Goal: Task Accomplishment & Management: Use online tool/utility

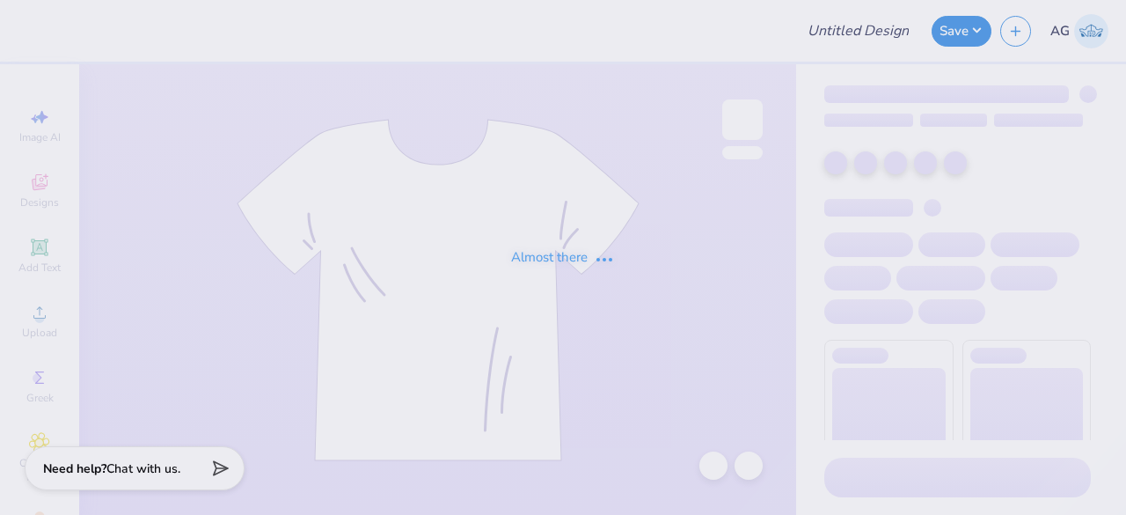
type input "mgc showcase"
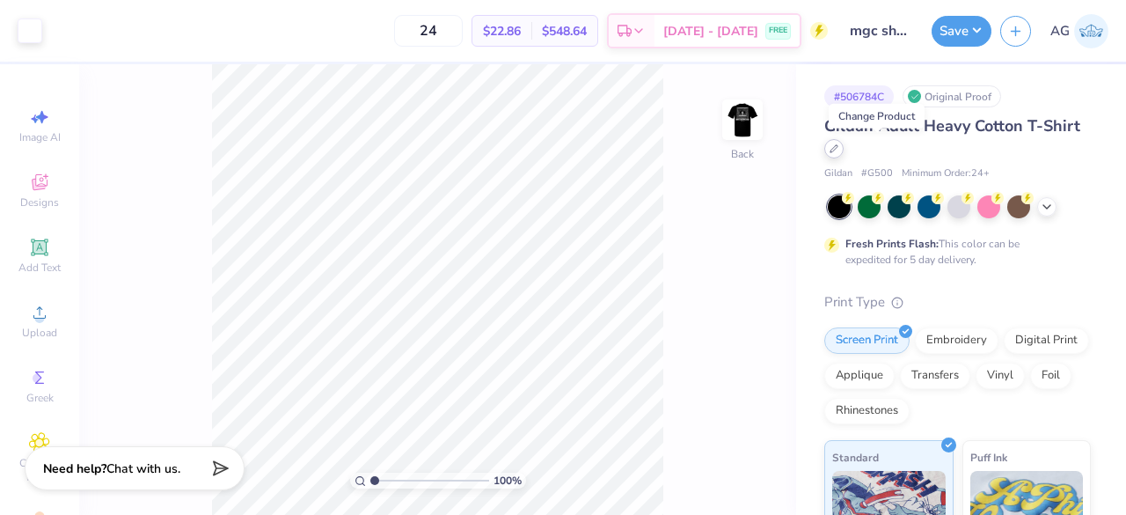
click at [844, 152] on div at bounding box center [833, 148] width 19 height 19
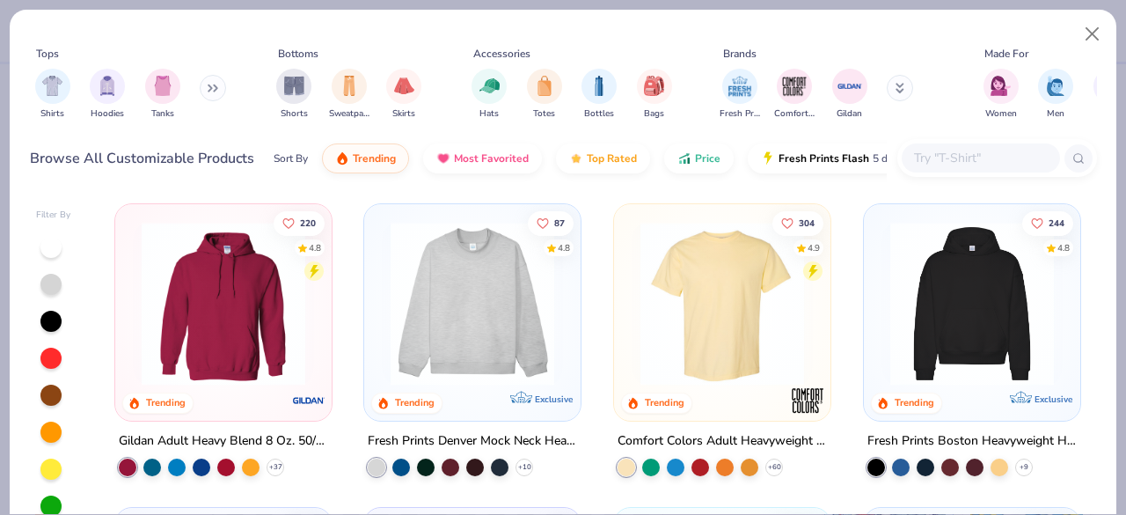
click at [1013, 148] on input "text" at bounding box center [979, 158] width 135 height 20
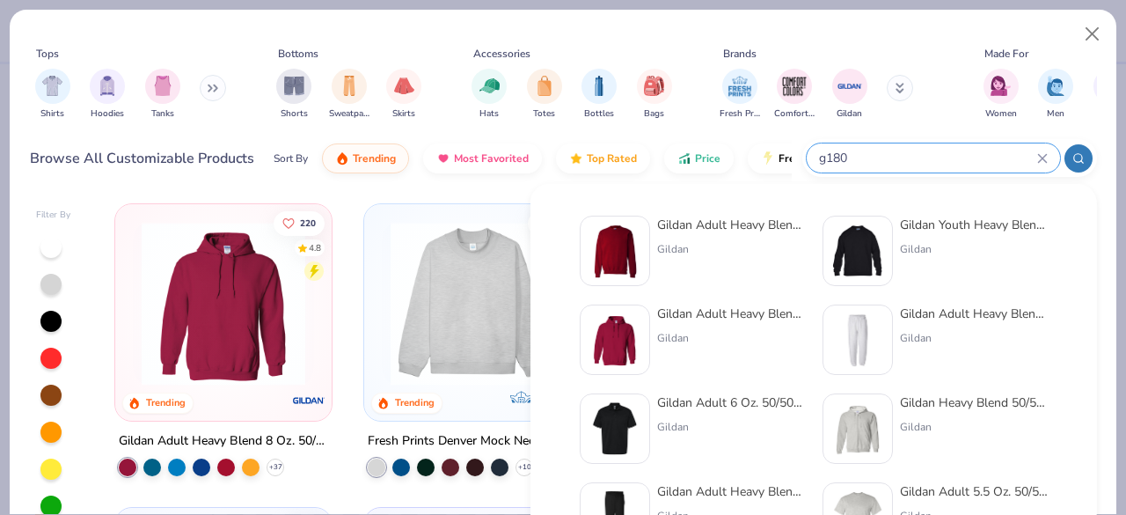
type input "g180"
click at [749, 228] on div "Gildan Adult Heavy Blend Adult 8 Oz. 50/50 Fleece Crew" at bounding box center [731, 224] width 148 height 18
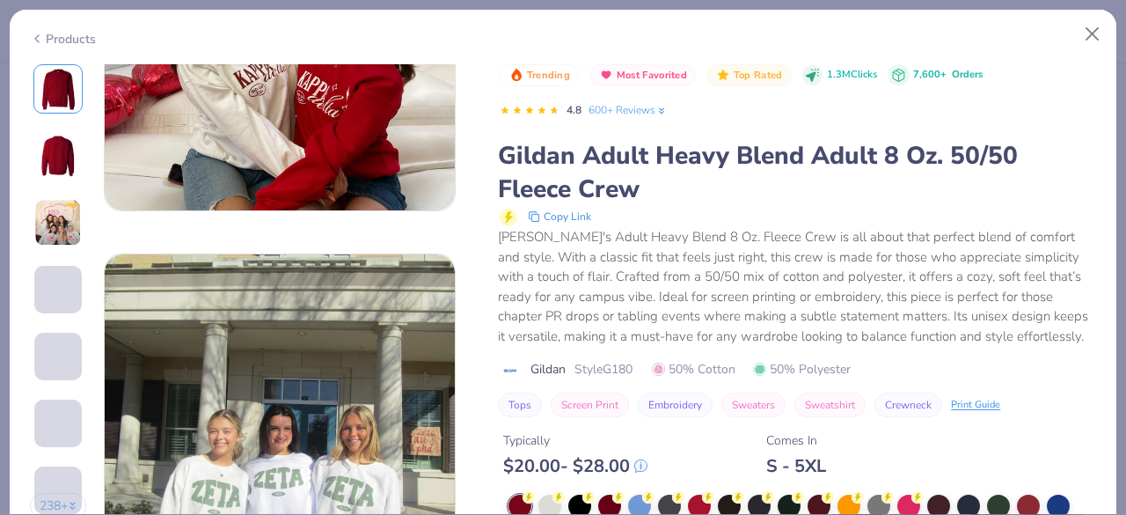
scroll to position [2144, 0]
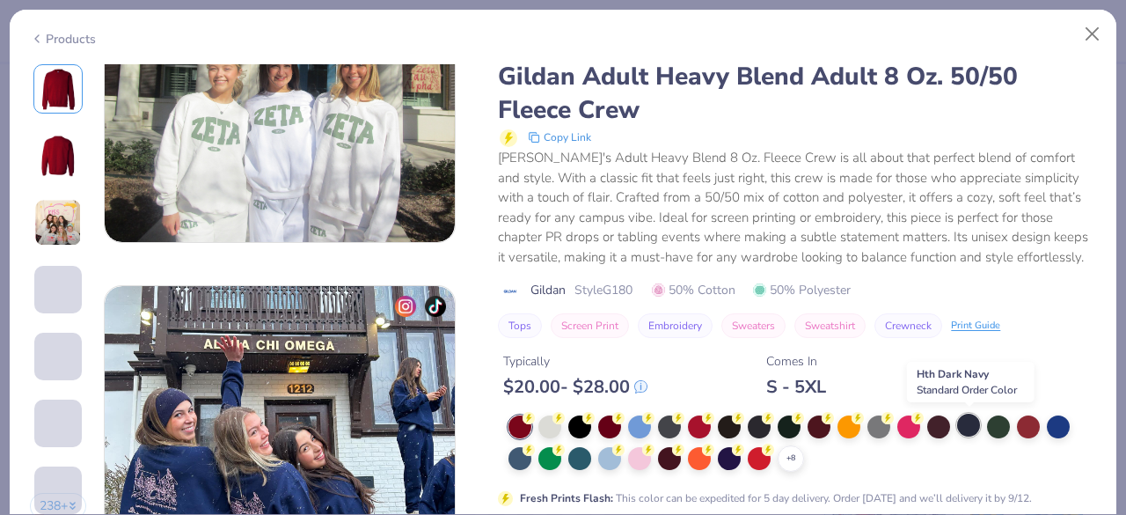
click at [966, 427] on div at bounding box center [968, 424] width 23 height 23
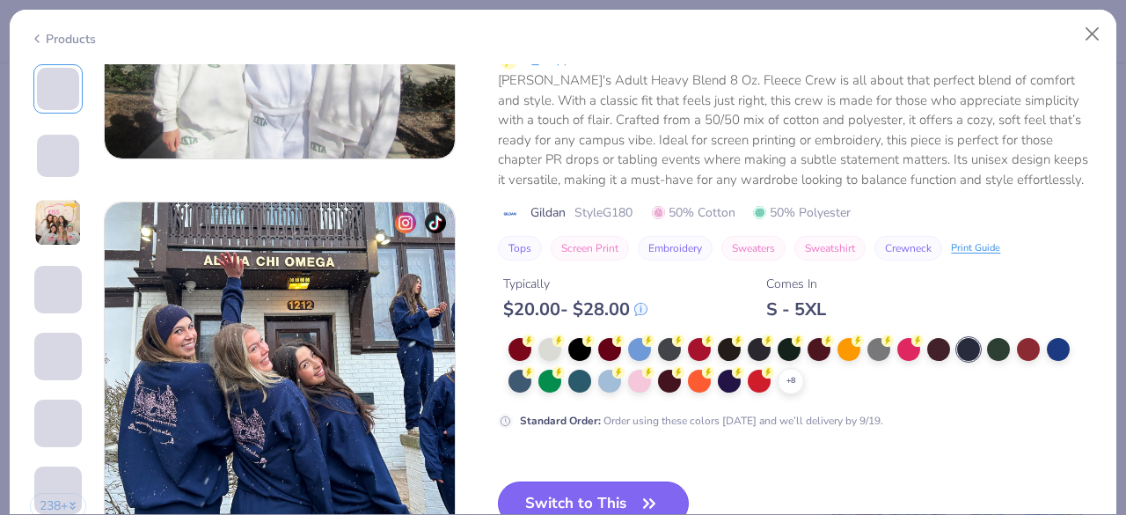
scroll to position [2482, 0]
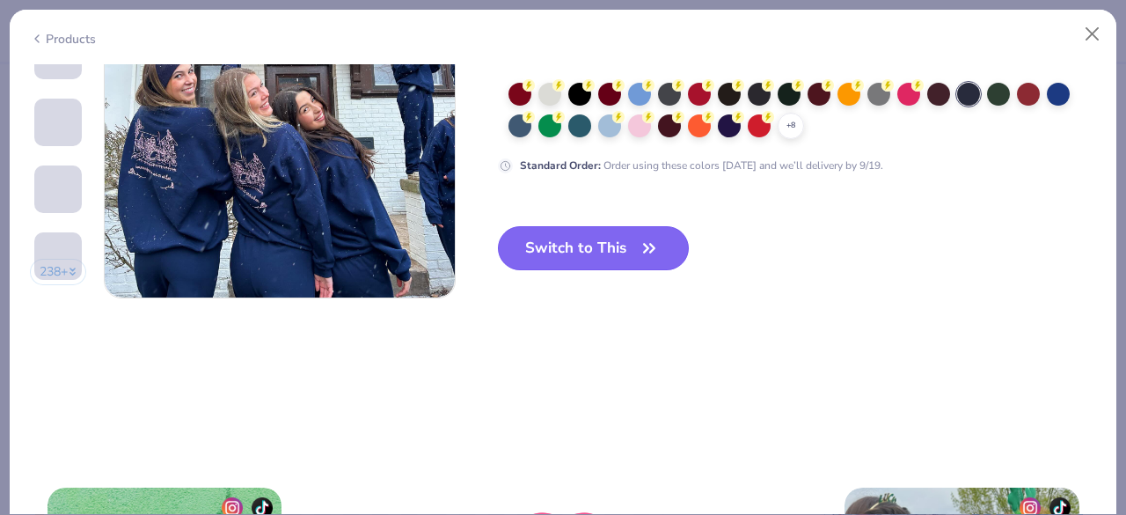
click at [679, 243] on button "Switch to This" at bounding box center [593, 248] width 191 height 44
click at [614, 247] on button "Switch to This" at bounding box center [593, 248] width 191 height 44
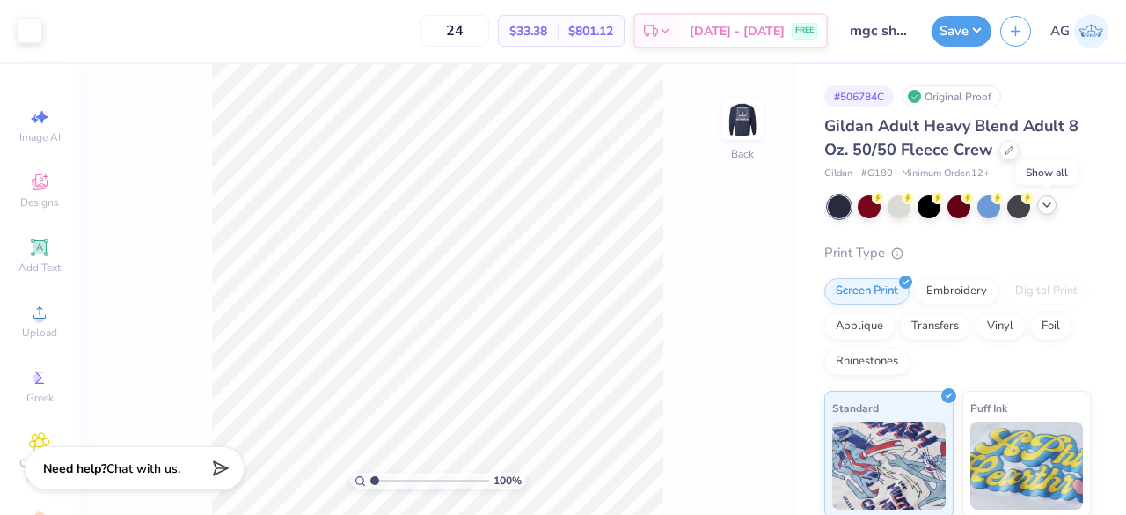
click at [1050, 208] on icon at bounding box center [1047, 205] width 14 height 14
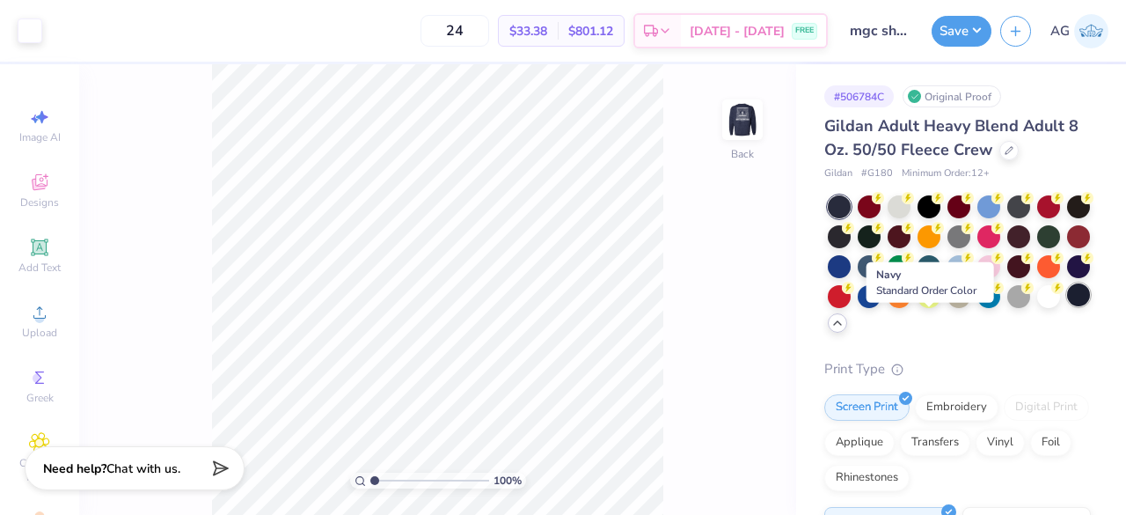
click at [1067, 306] on div at bounding box center [1078, 294] width 23 height 23
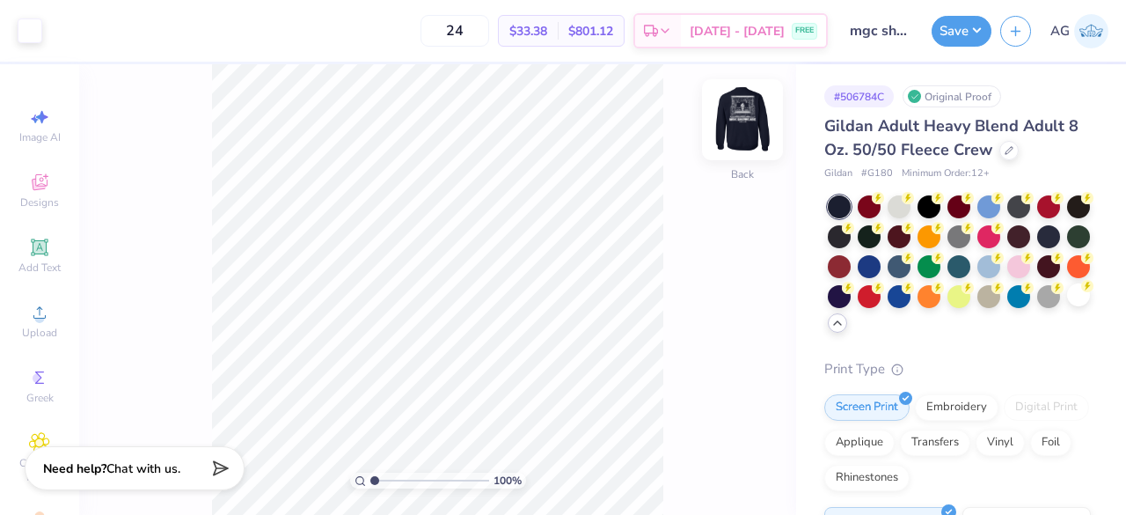
click at [740, 121] on img at bounding box center [742, 119] width 70 height 70
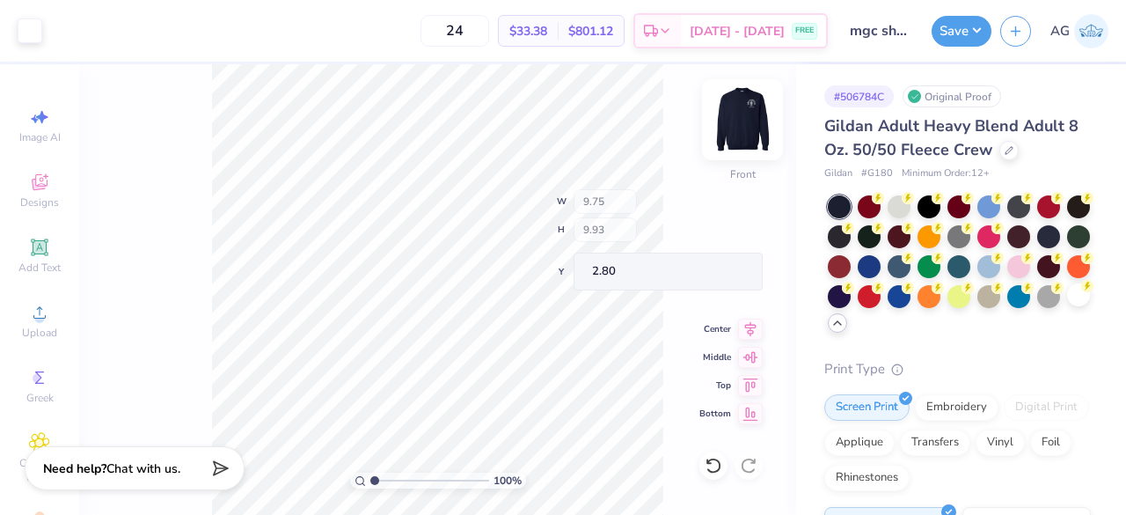
type input "9.75"
type input "9.93"
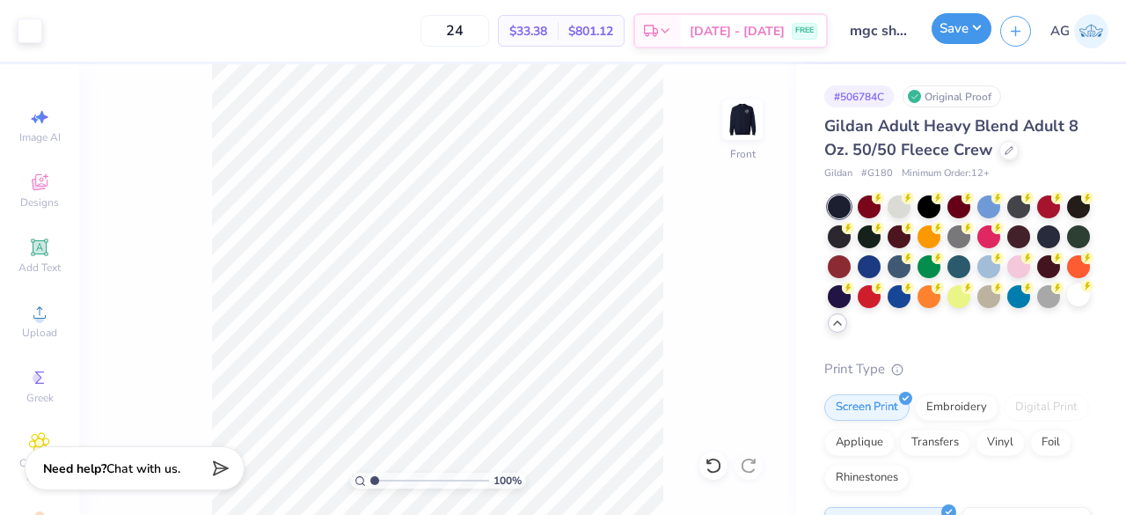
click at [969, 33] on button "Save" at bounding box center [961, 28] width 60 height 31
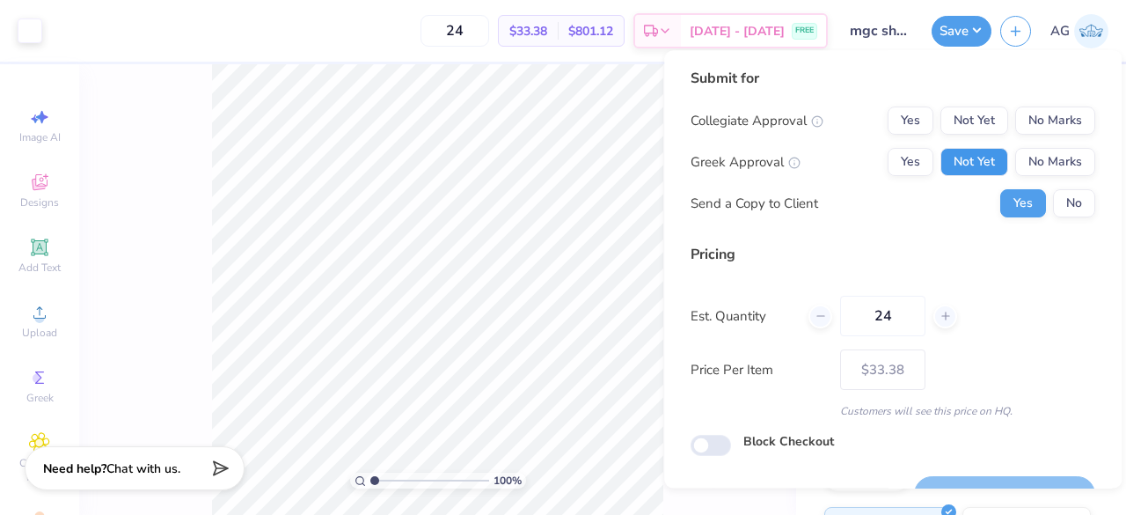
click at [956, 170] on button "Not Yet" at bounding box center [974, 162] width 68 height 28
click at [1045, 119] on button "No Marks" at bounding box center [1055, 120] width 80 height 28
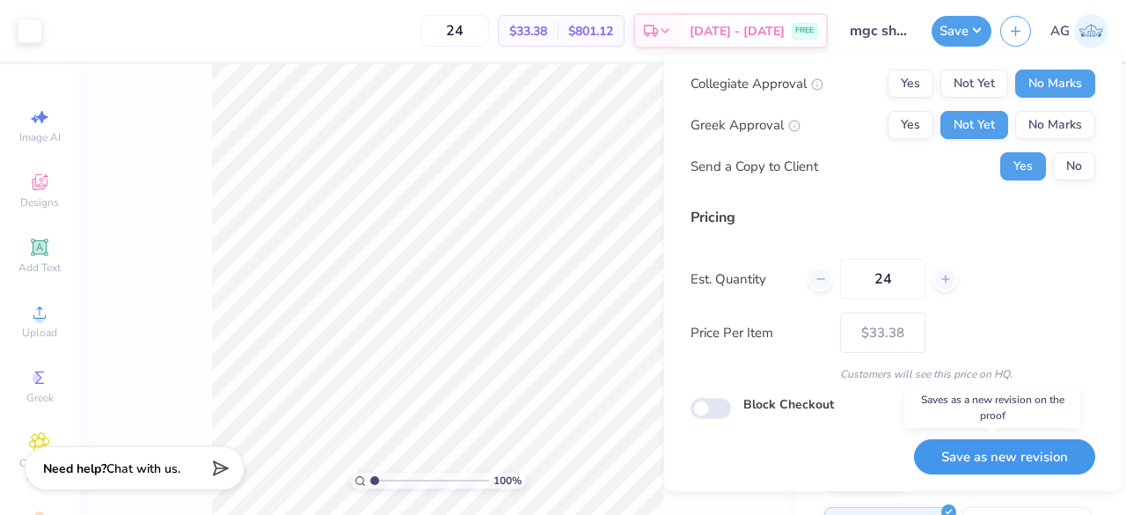
click at [969, 464] on button "Save as new revision" at bounding box center [1004, 456] width 181 height 36
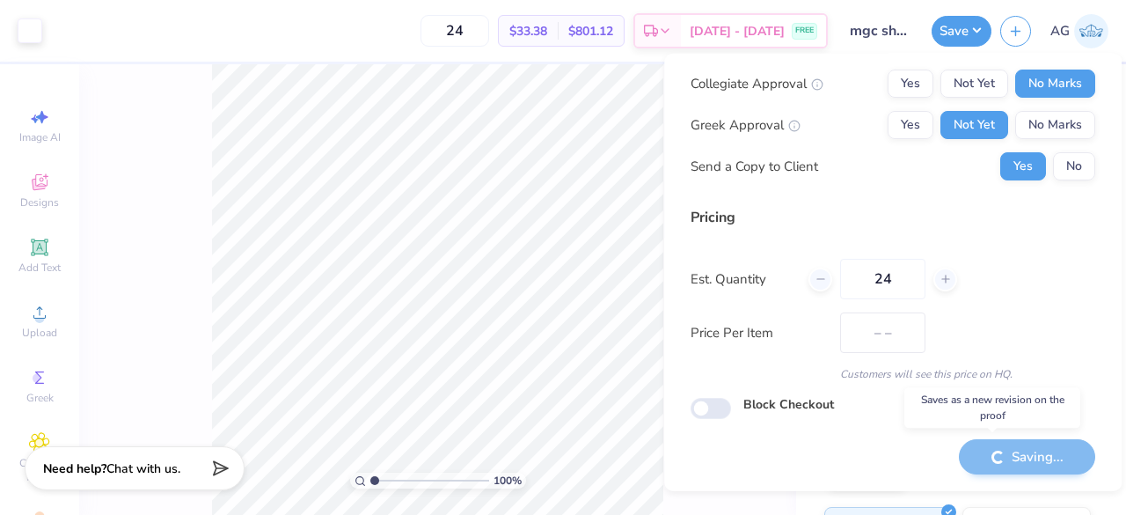
type input "$33.38"
checkbox input "true"
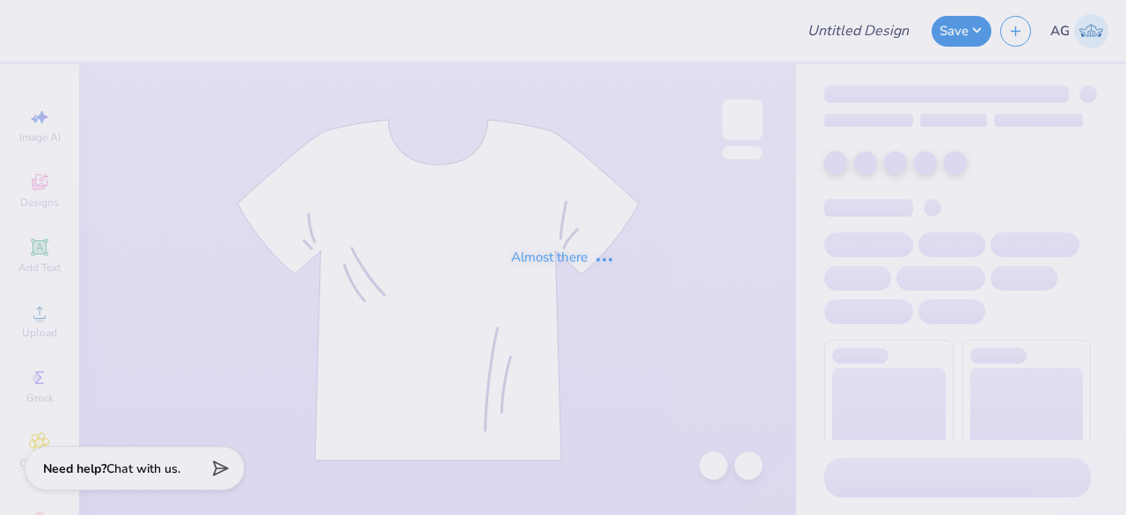
type input "Tees for PA club"
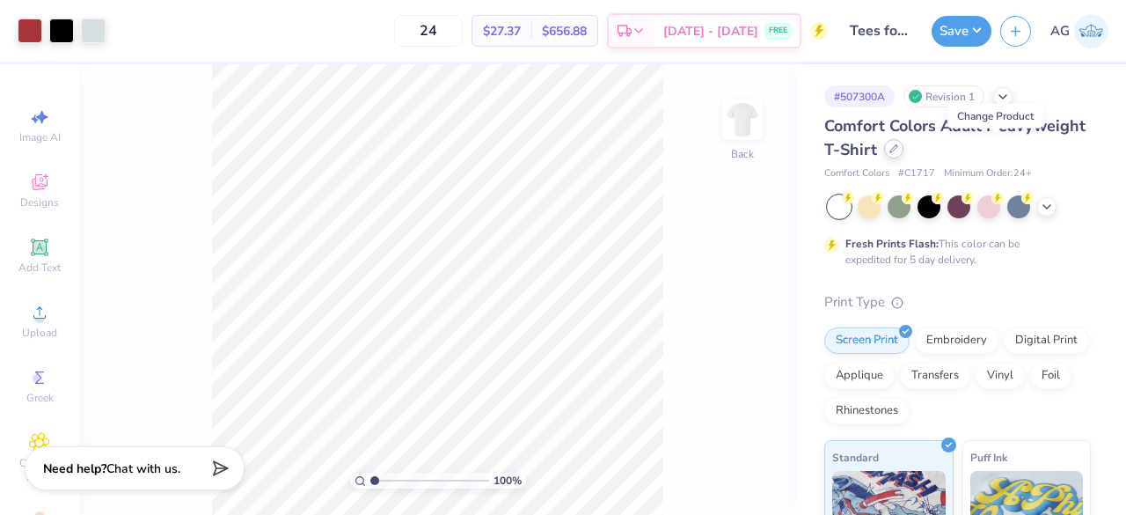
click at [898, 149] on icon at bounding box center [893, 148] width 9 height 9
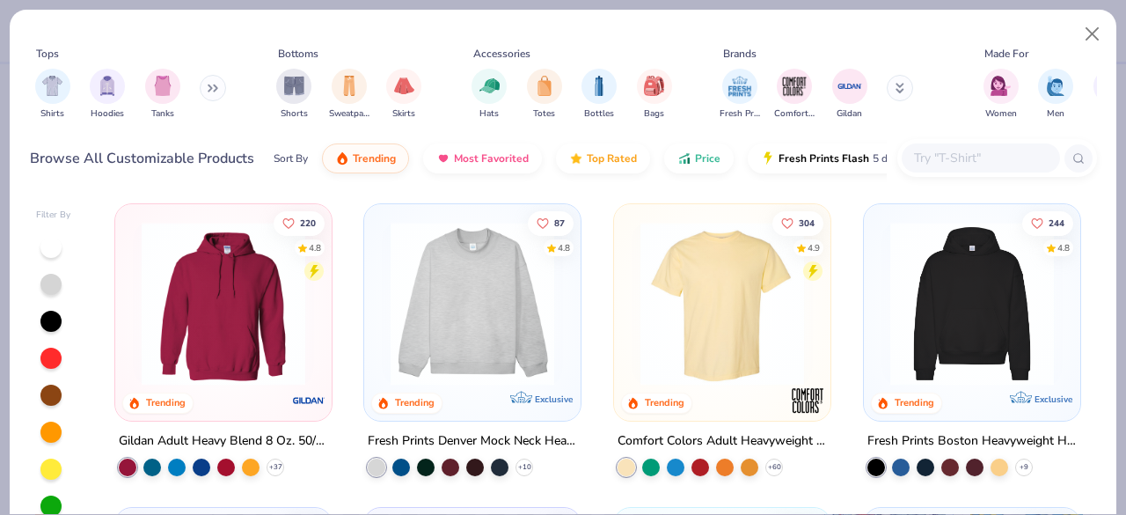
click at [954, 155] on input "text" at bounding box center [979, 158] width 135 height 20
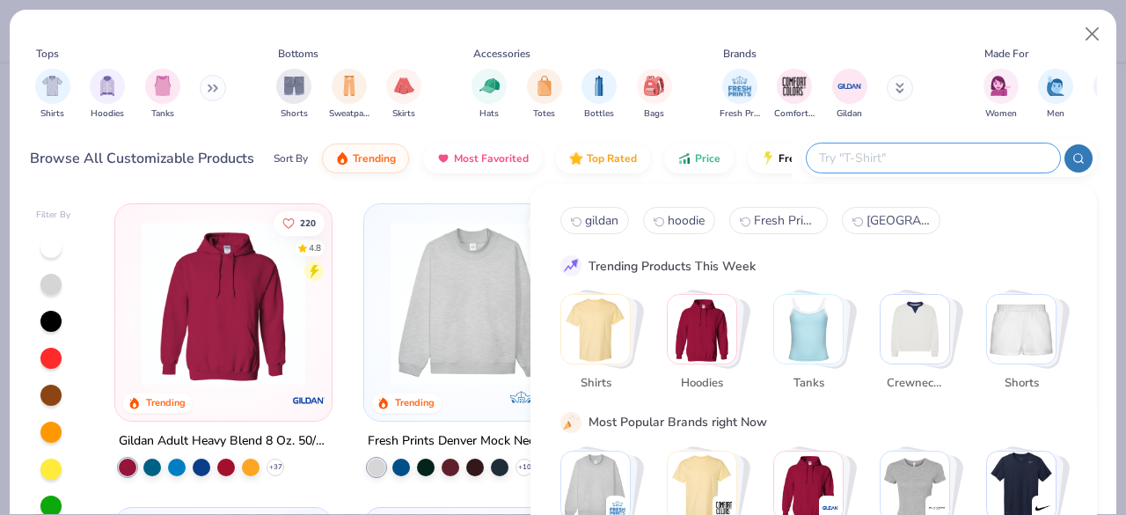
click at [522, 180] on div "Sort By Trending Most Favorited Top Rated Price Fresh Prints Flash 5 day delive…" at bounding box center [533, 158] width 518 height 49
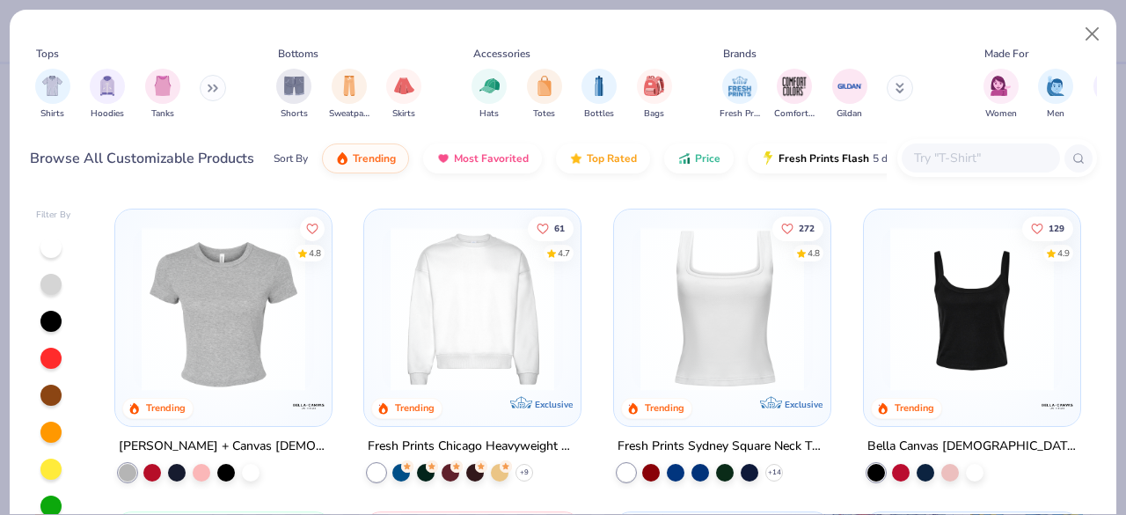
scroll to position [812, 0]
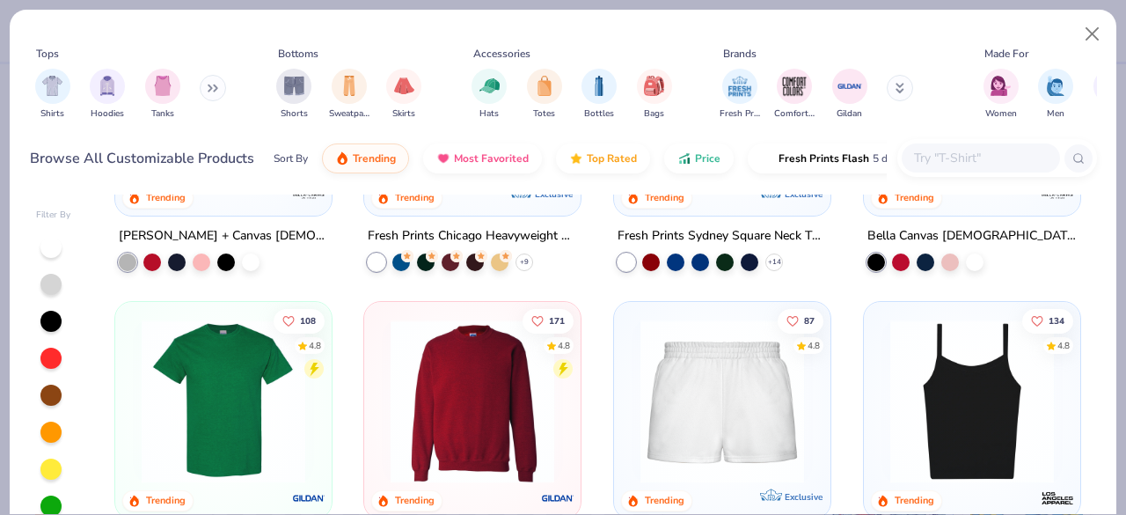
click at [458, 391] on img at bounding box center [472, 401] width 181 height 164
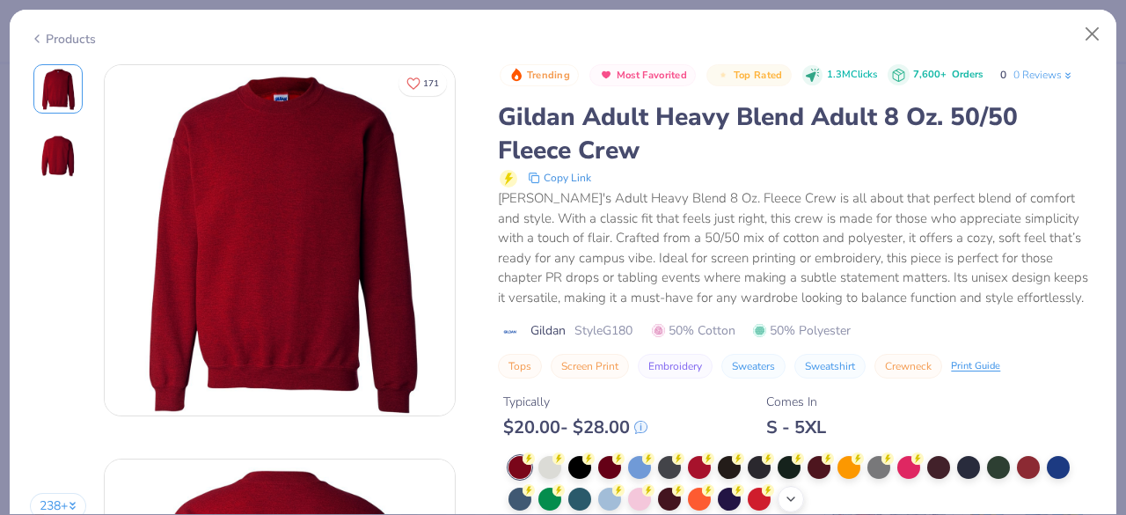
click at [788, 494] on icon at bounding box center [791, 499] width 14 height 14
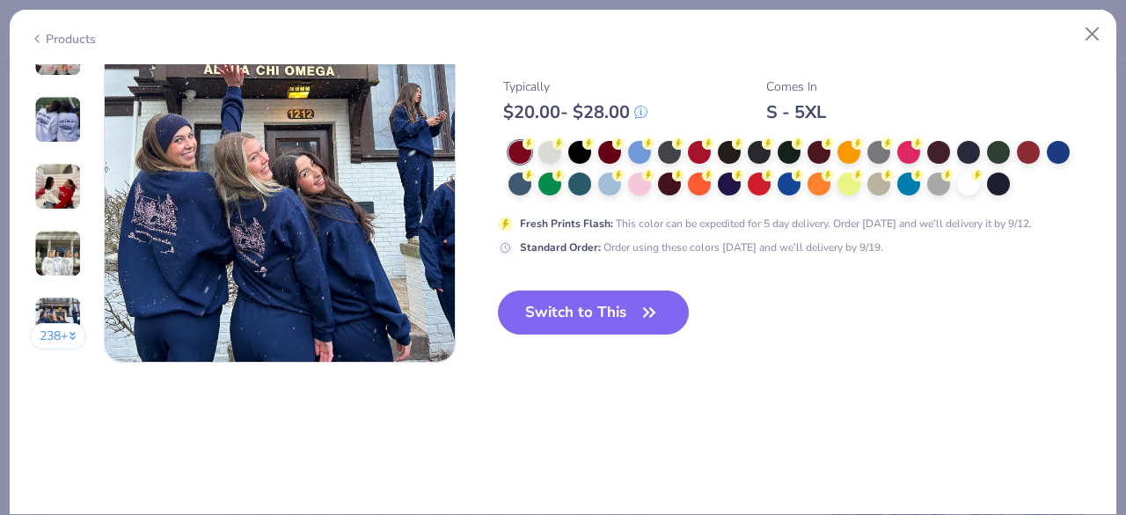
scroll to position [2419, 0]
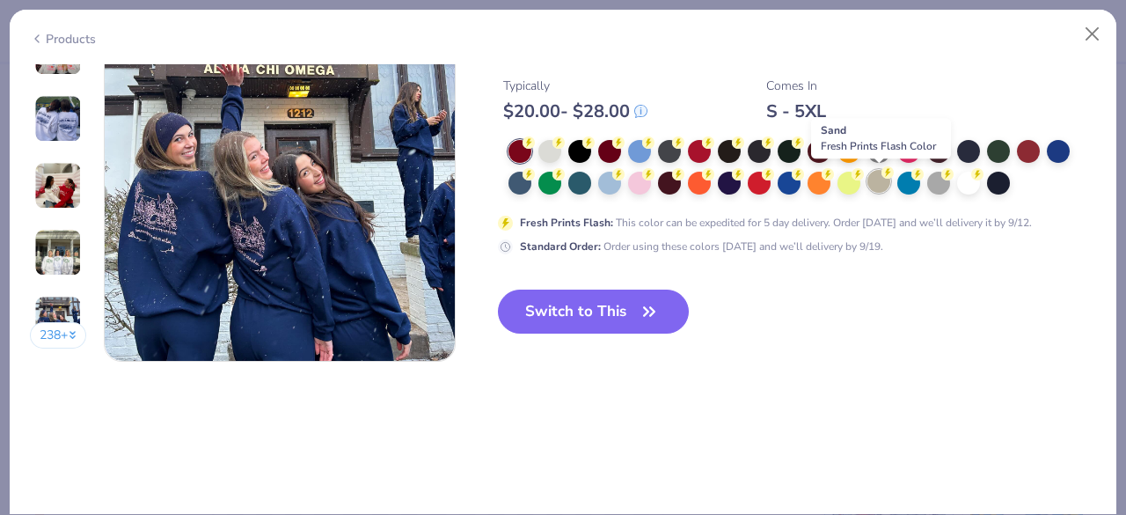
click at [888, 186] on div at bounding box center [878, 181] width 23 height 23
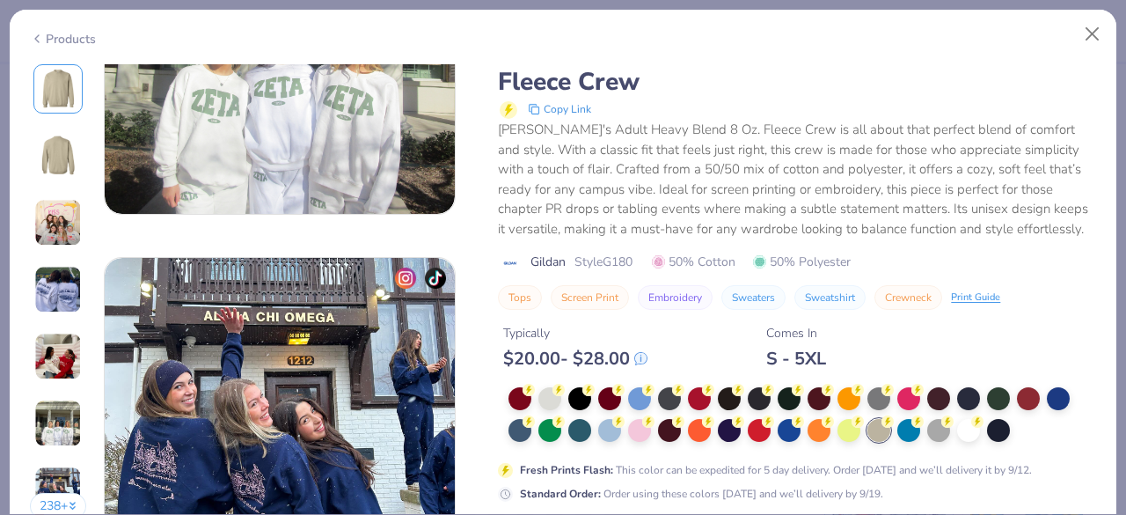
scroll to position [2298, 0]
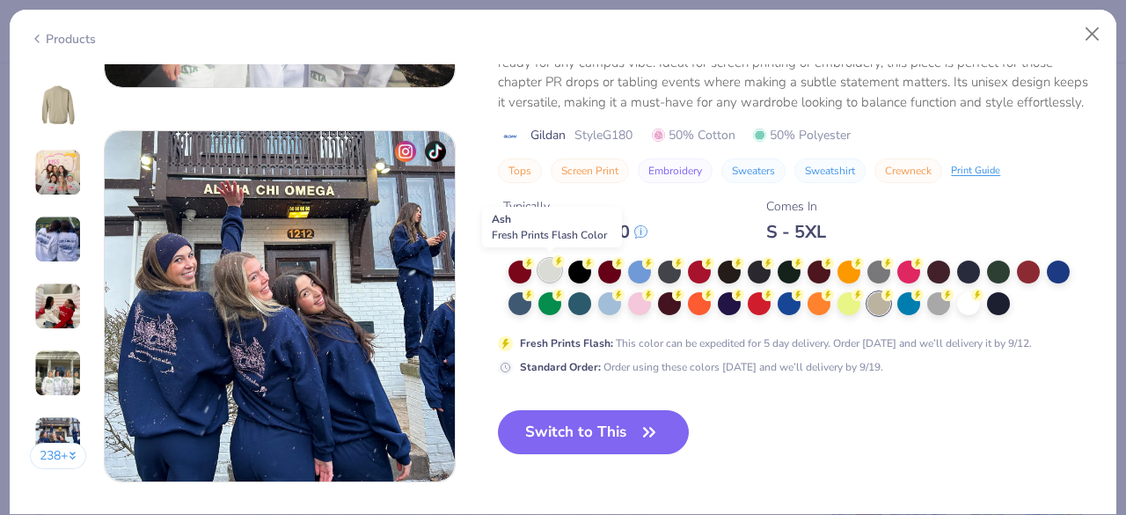
click at [551, 269] on div at bounding box center [549, 270] width 23 height 23
click at [600, 427] on button "Switch to This" at bounding box center [593, 432] width 191 height 44
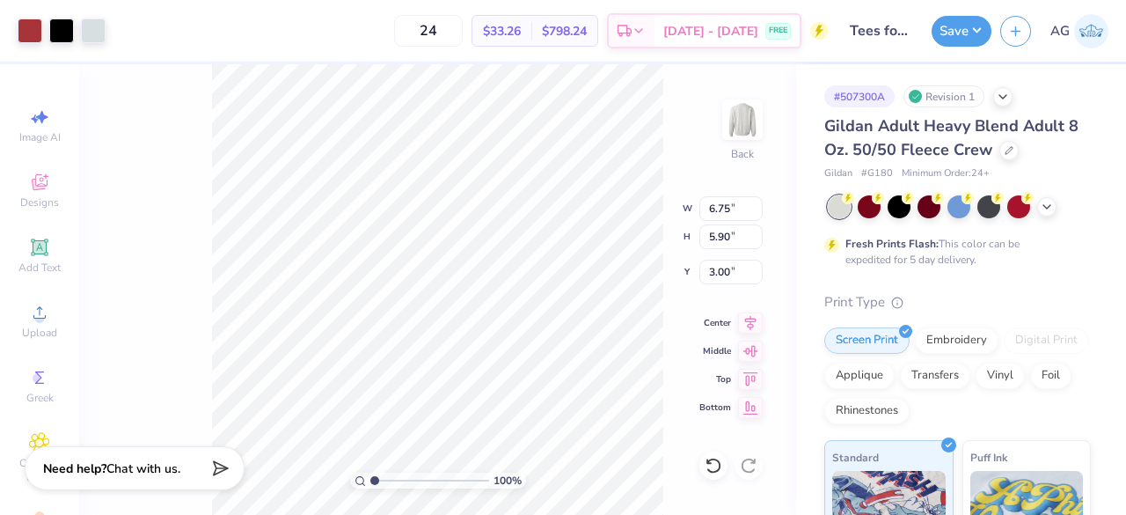
type input "3.00"
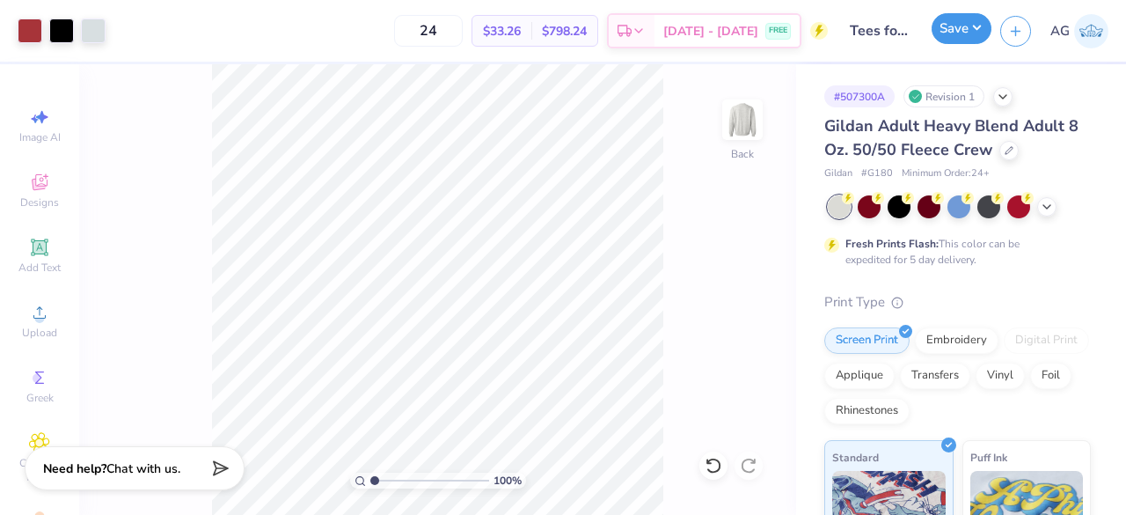
click at [988, 24] on button "Save" at bounding box center [961, 28] width 60 height 31
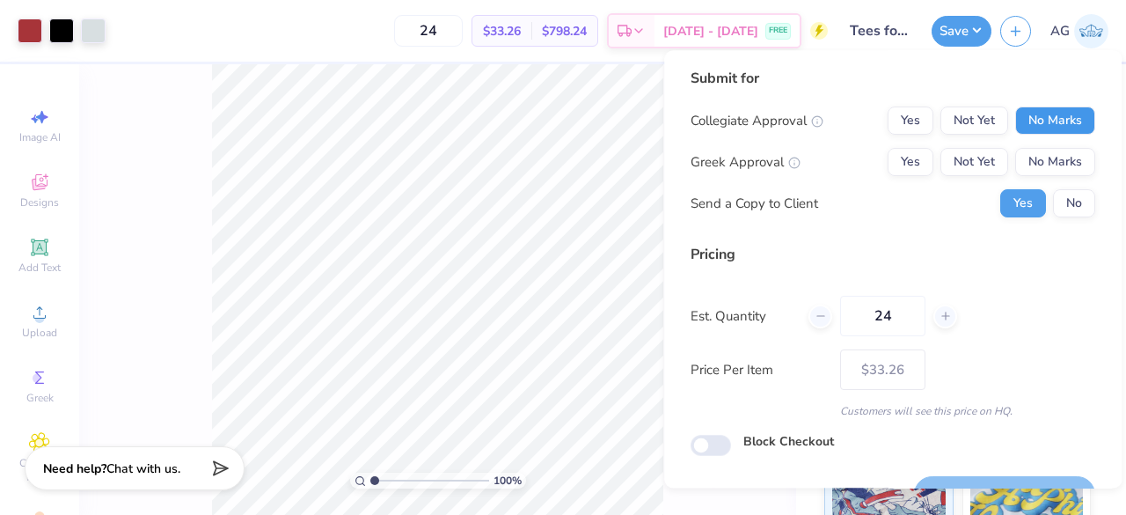
click at [1027, 113] on button "No Marks" at bounding box center [1055, 120] width 80 height 28
click at [986, 112] on button "Not Yet" at bounding box center [974, 120] width 68 height 28
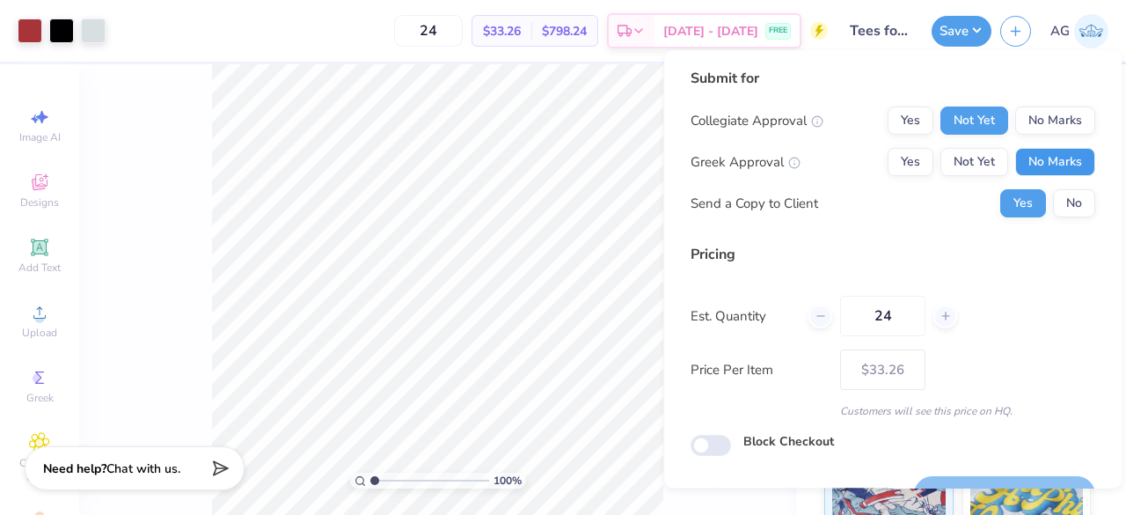
click at [1057, 163] on button "No Marks" at bounding box center [1055, 162] width 80 height 28
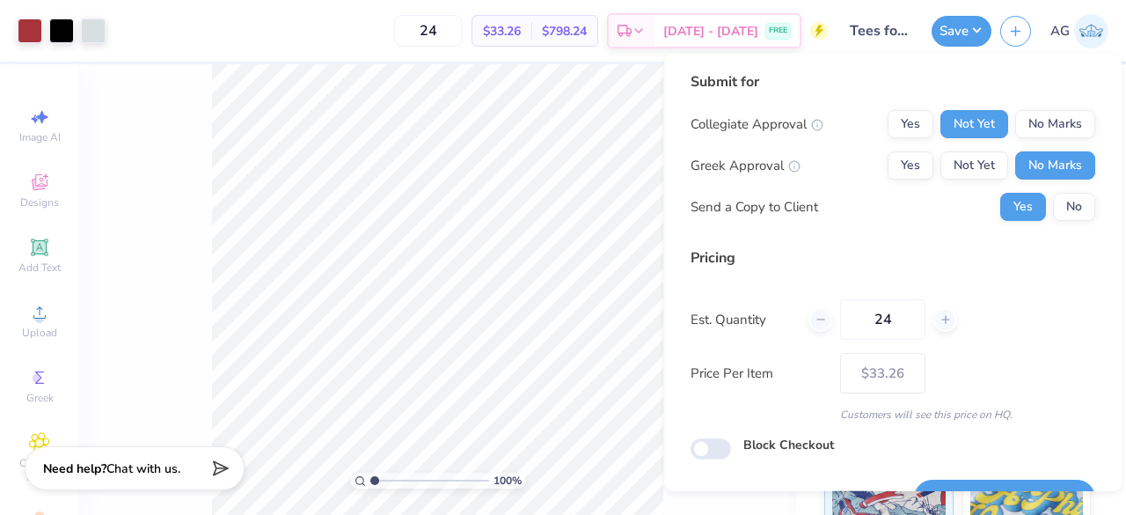
scroll to position [40, 0]
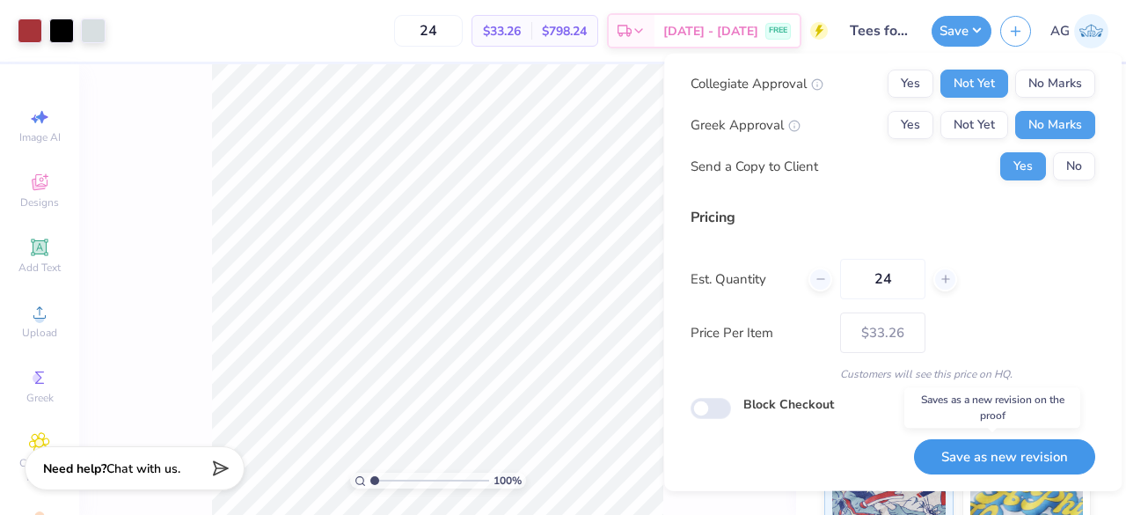
click at [959, 457] on button "Save as new revision" at bounding box center [1004, 456] width 181 height 36
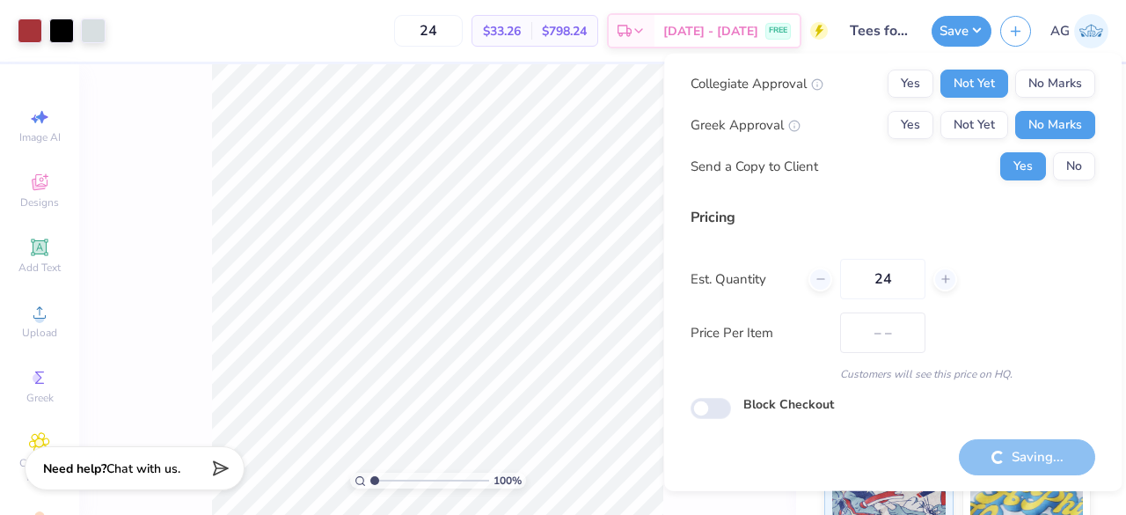
type input "$33.26"
